Goal: Browse casually

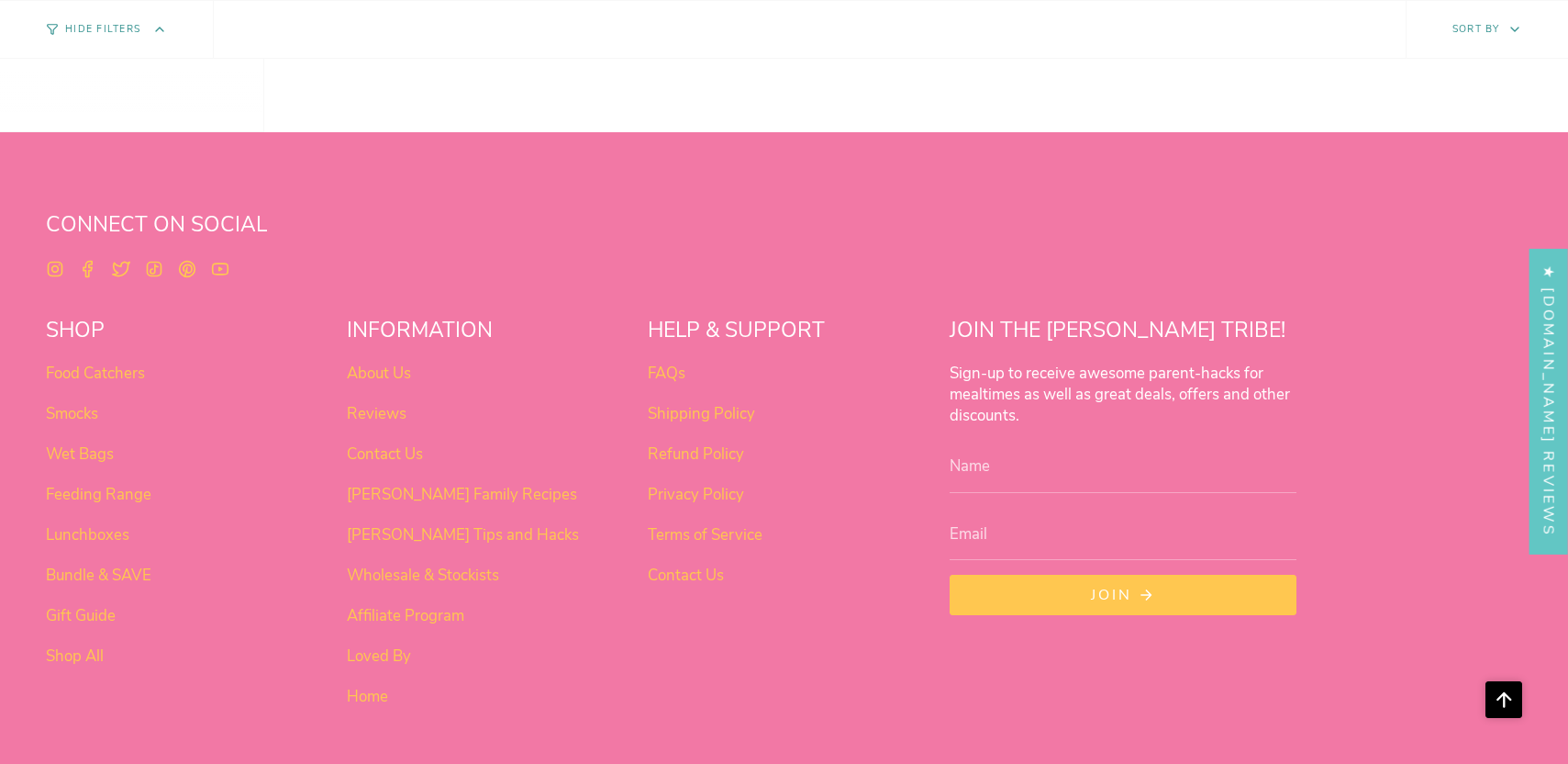
scroll to position [1521, 0]
